Goal: Information Seeking & Learning: Learn about a topic

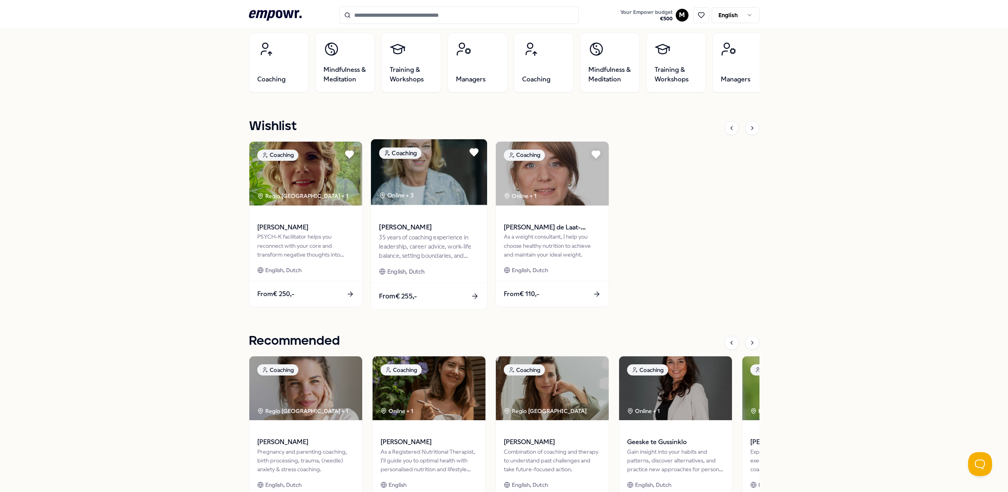
scroll to position [293, 0]
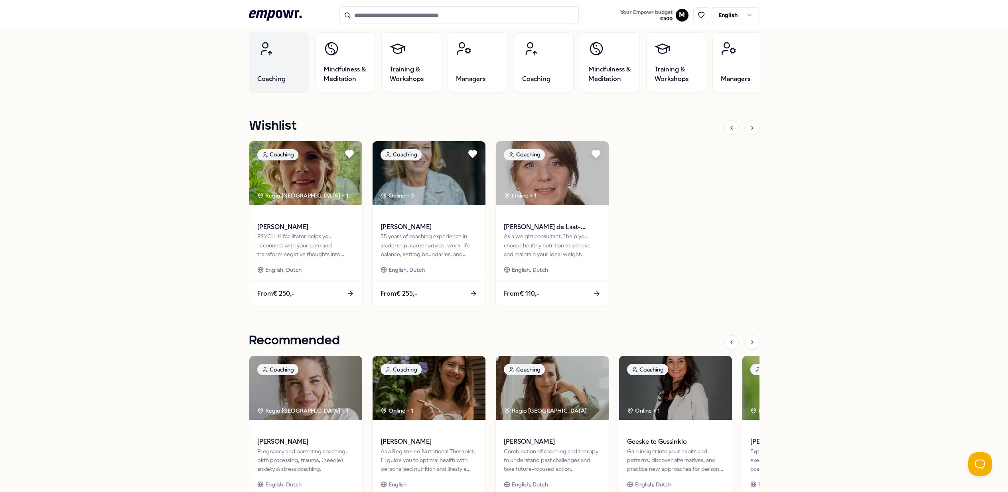
click at [278, 69] on link "Coaching" at bounding box center [279, 62] width 60 height 60
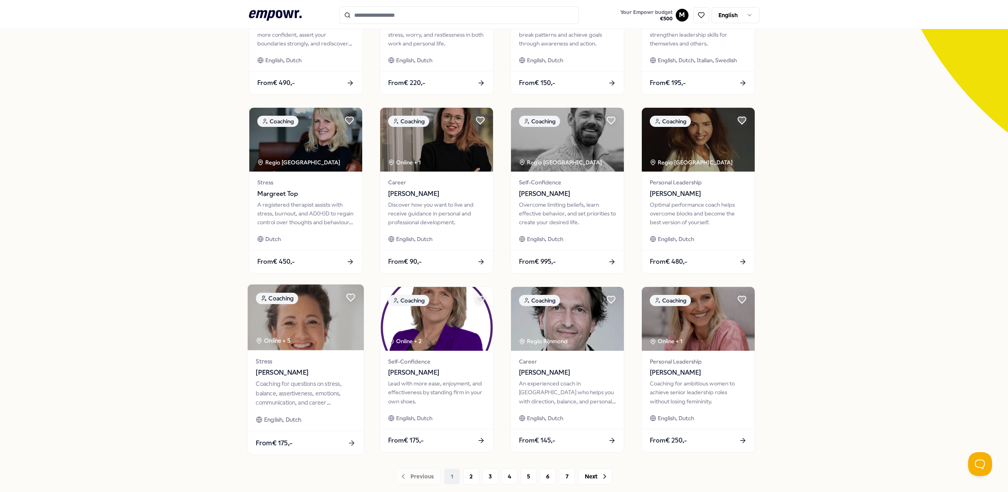
scroll to position [172, 0]
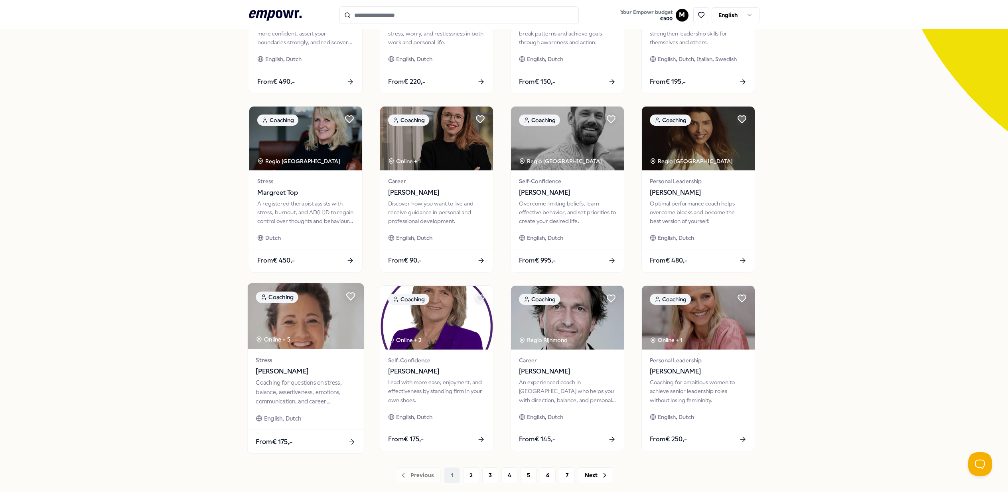
click at [277, 345] on img at bounding box center [305, 316] width 116 height 66
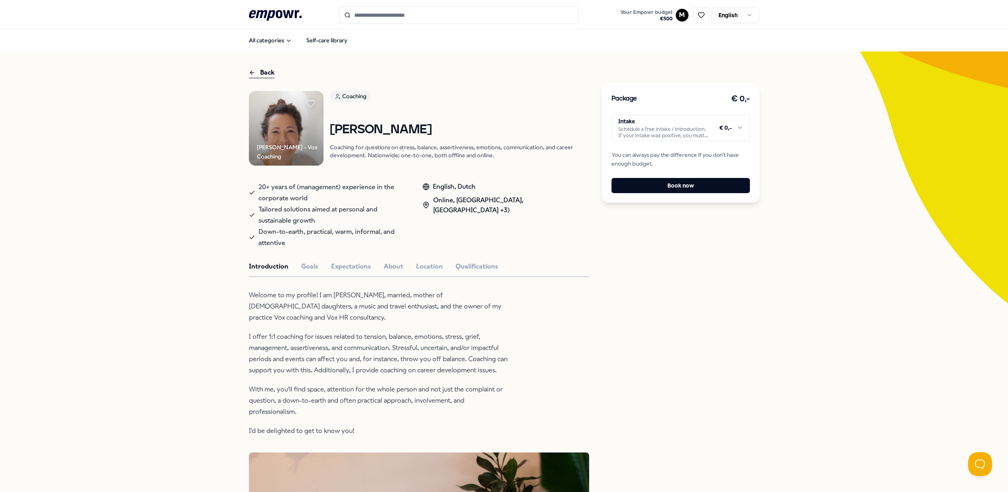
click at [268, 72] on div "Back" at bounding box center [262, 72] width 26 height 11
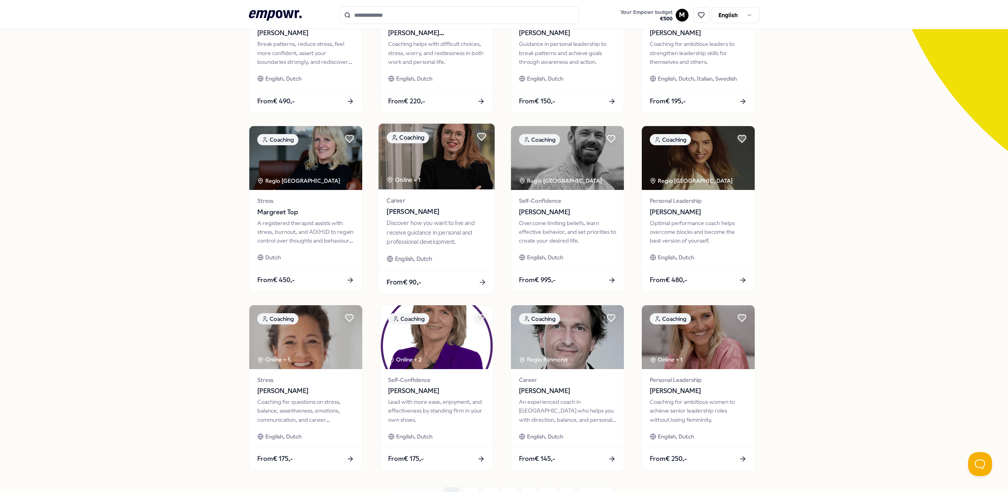
scroll to position [222, 0]
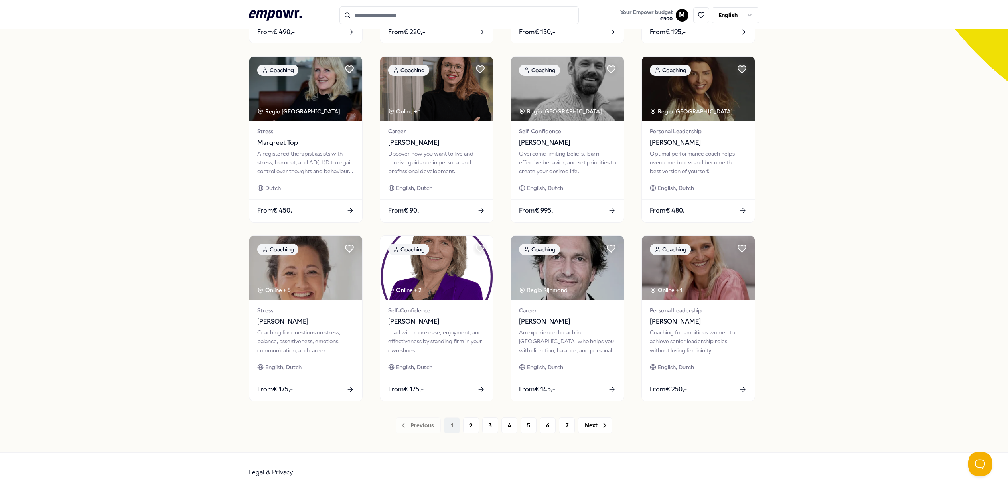
click at [481, 432] on div "Previous 1 2 3 4 5 6 7 Next" at bounding box center [504, 425] width 511 height 16
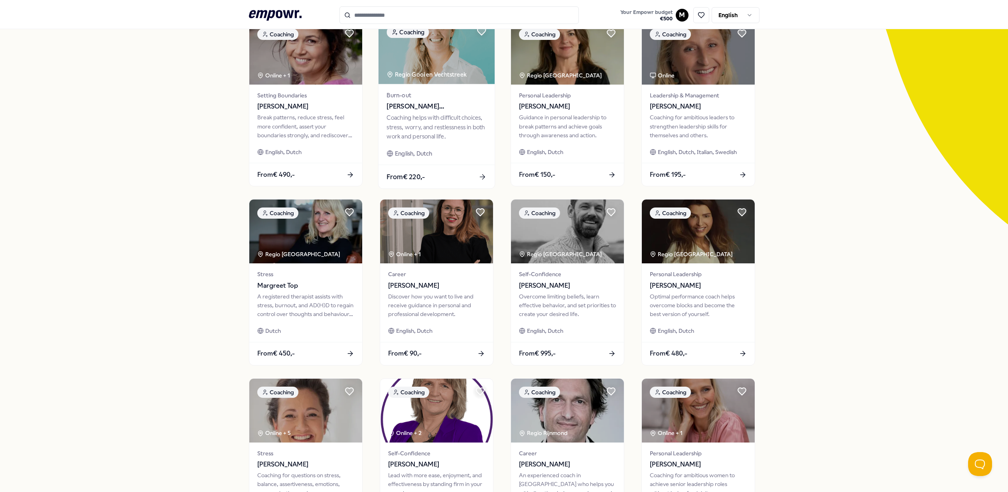
scroll to position [0, 0]
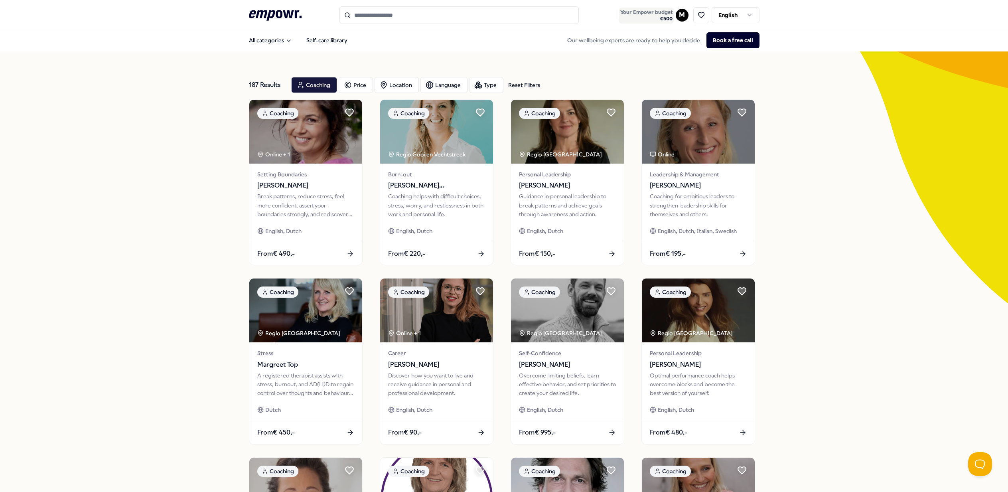
click at [673, 14] on button "Your Empowr budget € 500" at bounding box center [646, 16] width 55 height 16
